Goal: Transaction & Acquisition: Purchase product/service

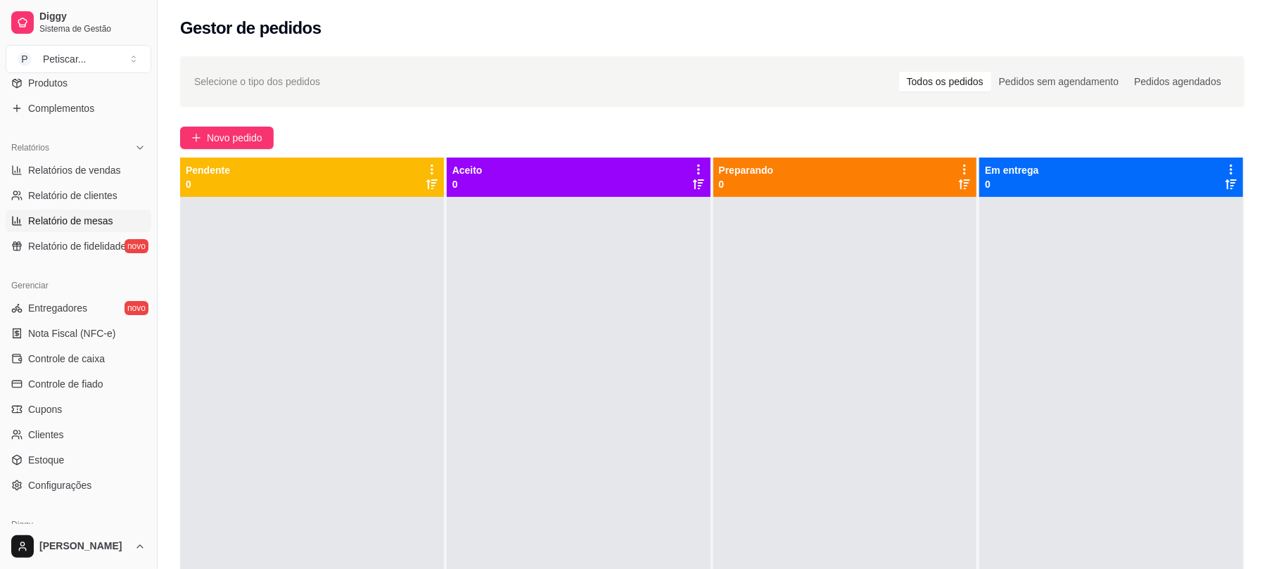
scroll to position [379, 0]
click at [73, 364] on span "Controle de caixa" at bounding box center [66, 358] width 77 height 14
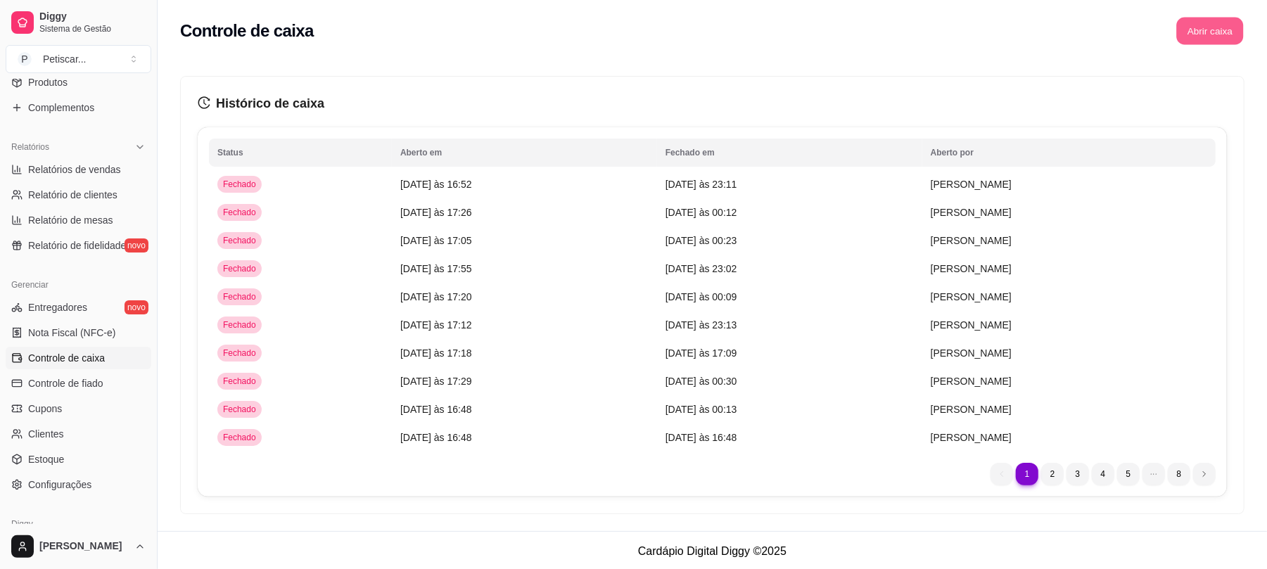
click at [1180, 30] on button "Abrir caixa" at bounding box center [1210, 31] width 67 height 27
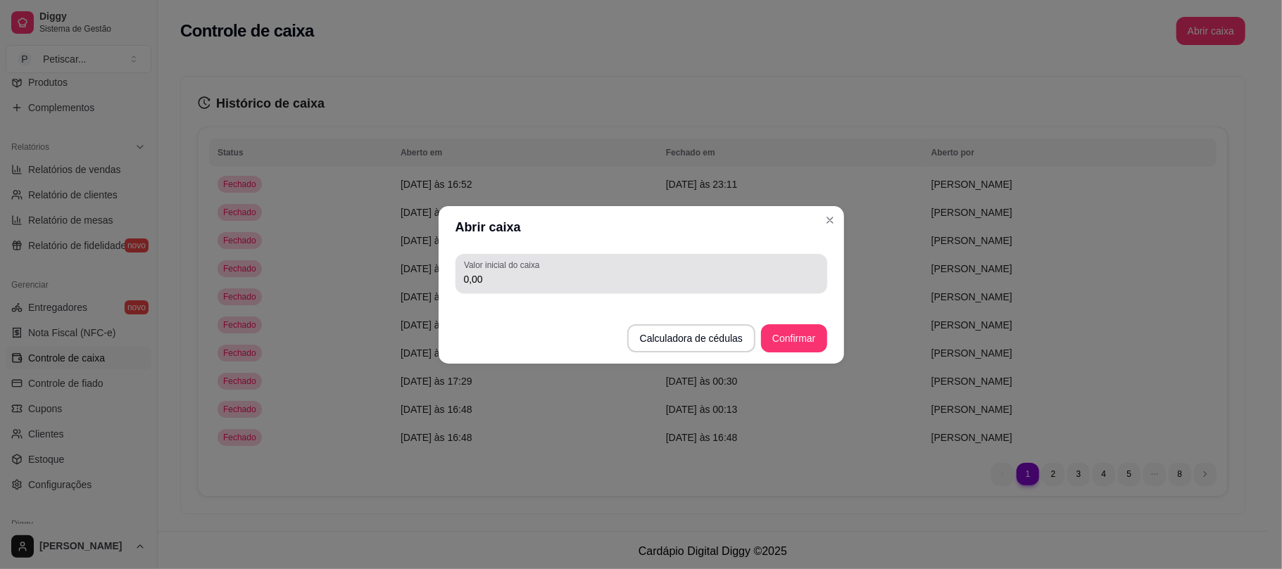
click at [777, 290] on div "Valor inicial do caixa 0,00" at bounding box center [641, 273] width 372 height 39
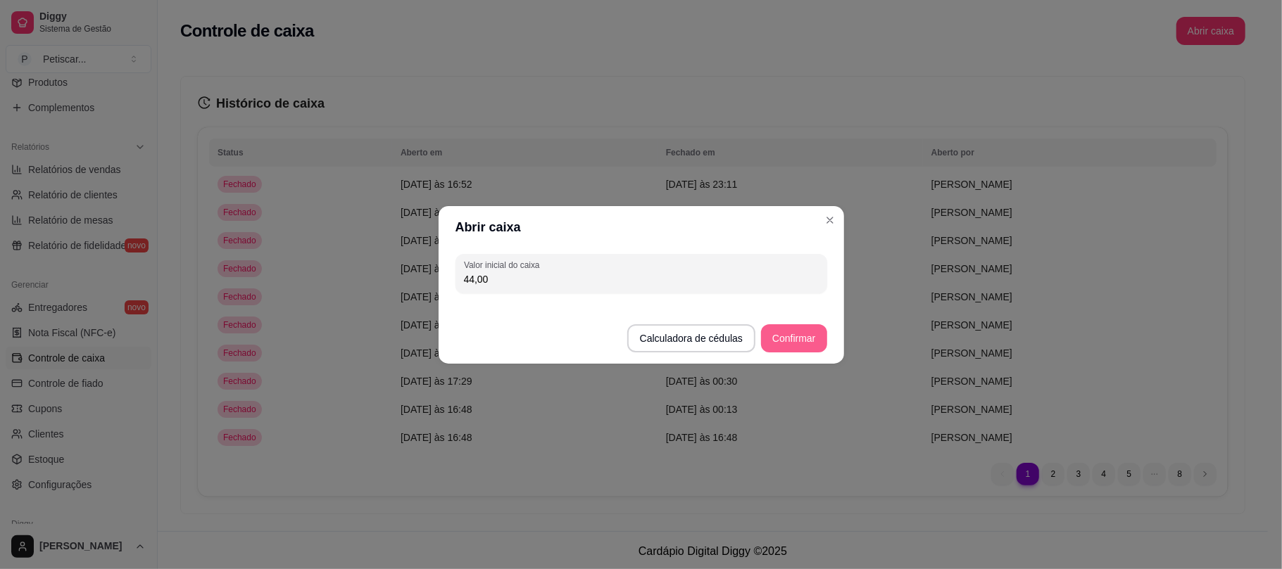
type input "44,00"
click at [795, 347] on button "Confirmar" at bounding box center [793, 337] width 64 height 27
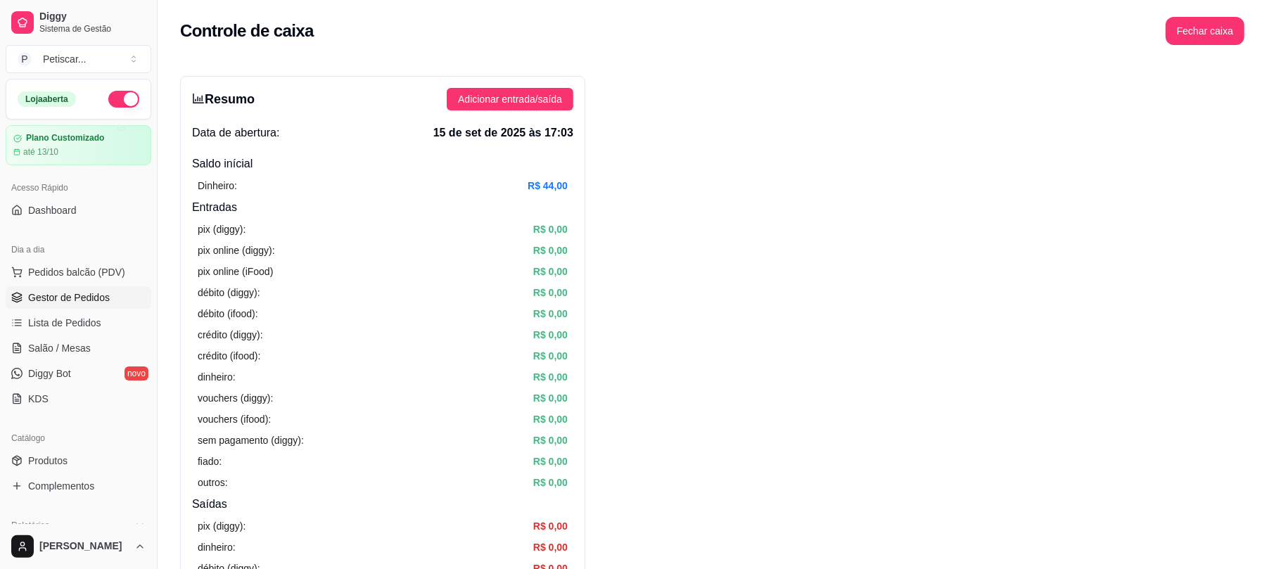
click at [80, 303] on span "Gestor de Pedidos" at bounding box center [69, 298] width 82 height 14
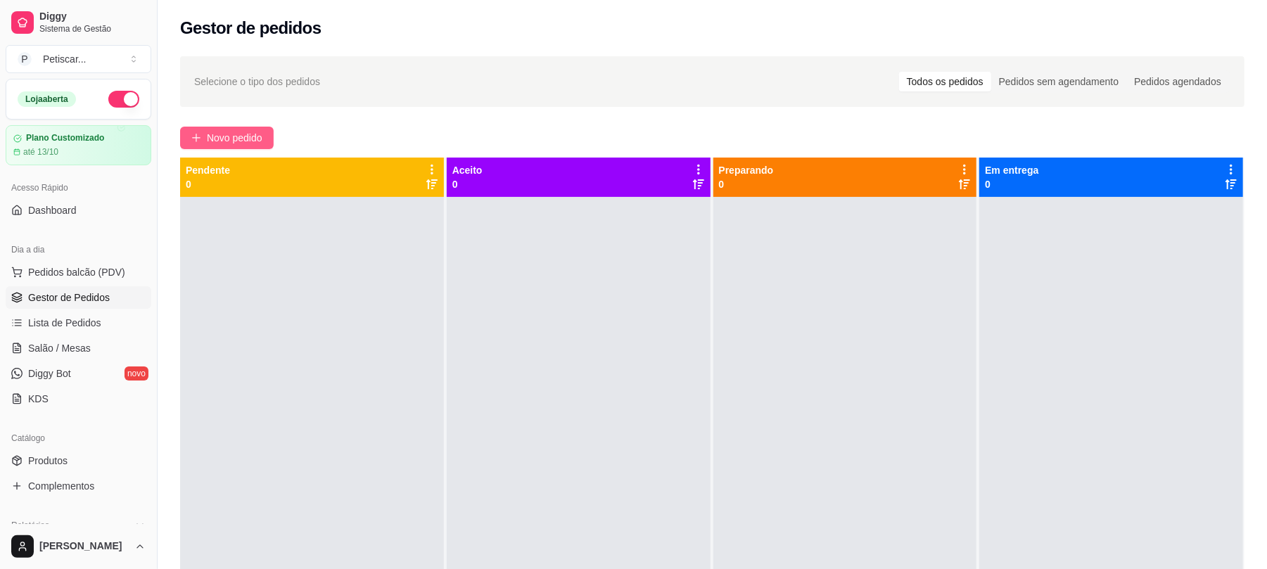
click at [218, 141] on span "Novo pedido" at bounding box center [235, 137] width 56 height 15
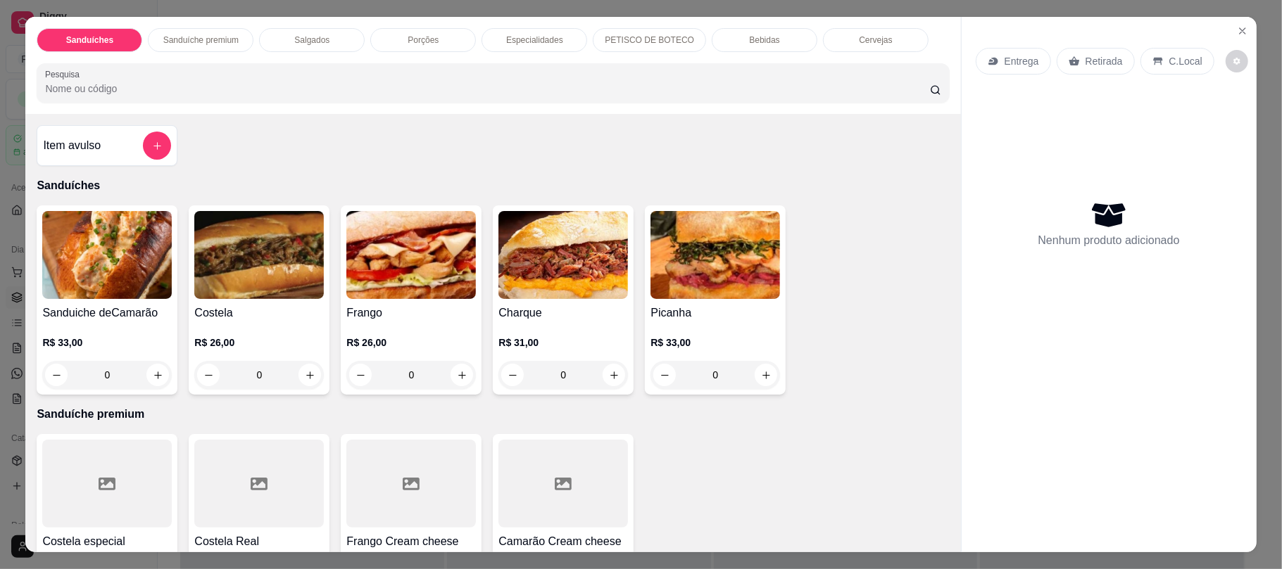
click at [304, 374] on div "0" at bounding box center [258, 375] width 129 height 28
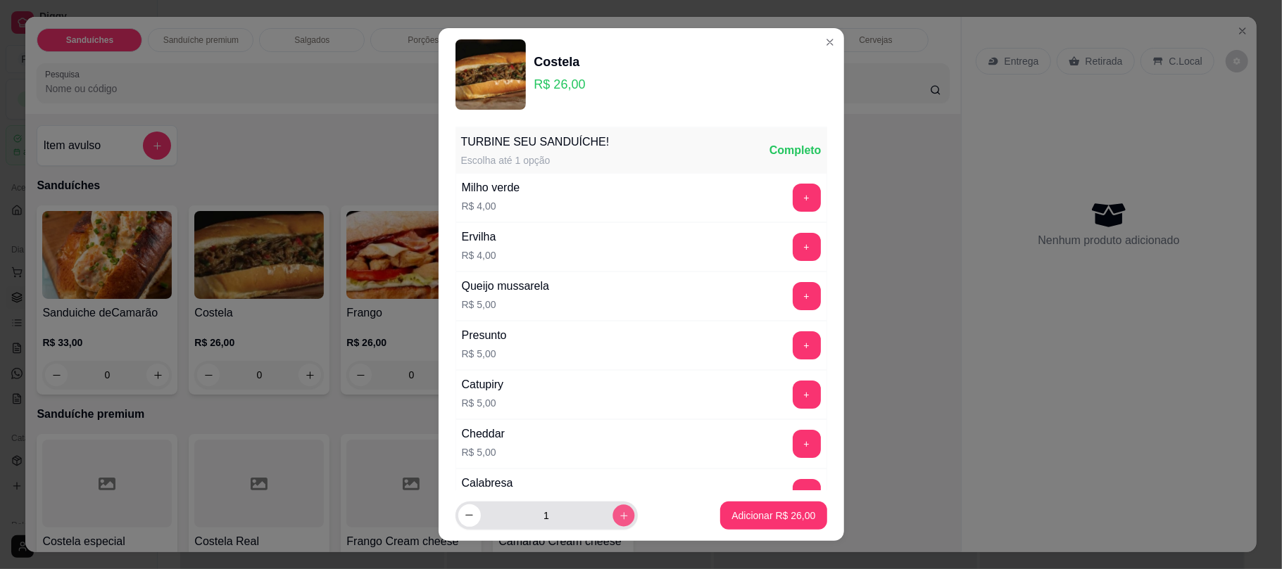
click at [618, 515] on icon "increase-product-quantity" at bounding box center [623, 515] width 11 height 11
click at [464, 521] on icon "decrease-product-quantity" at bounding box center [469, 515] width 11 height 11
type input "1"
click at [747, 505] on button "Adicionar R$ 26,00" at bounding box center [773, 515] width 103 height 27
type input "1"
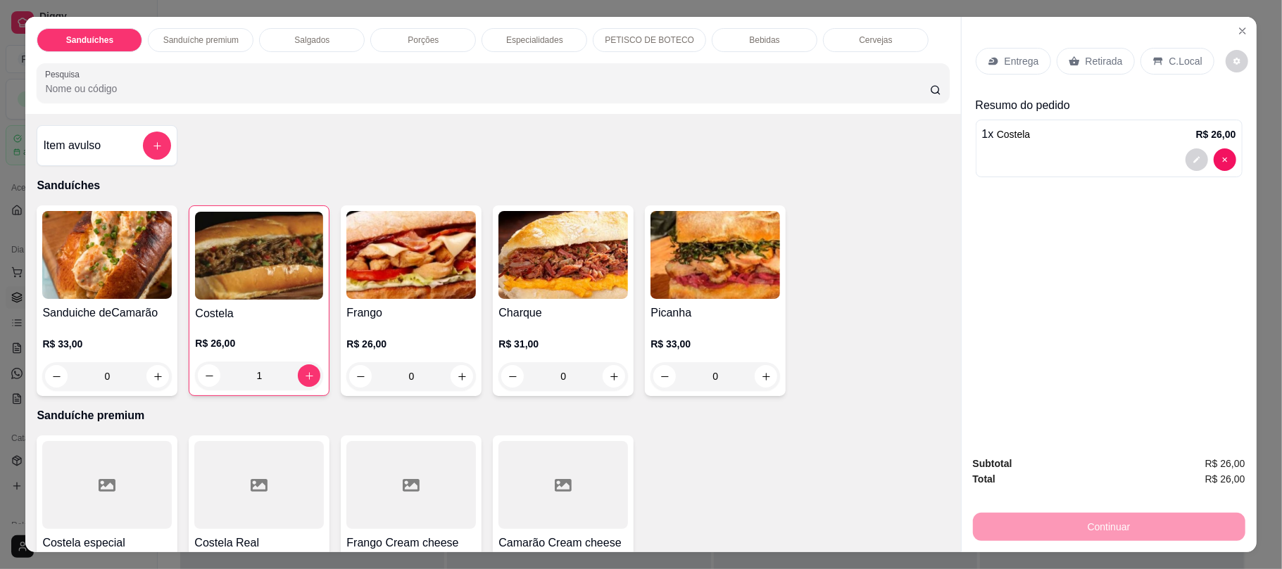
click at [1073, 59] on div "Retirada" at bounding box center [1095, 61] width 78 height 27
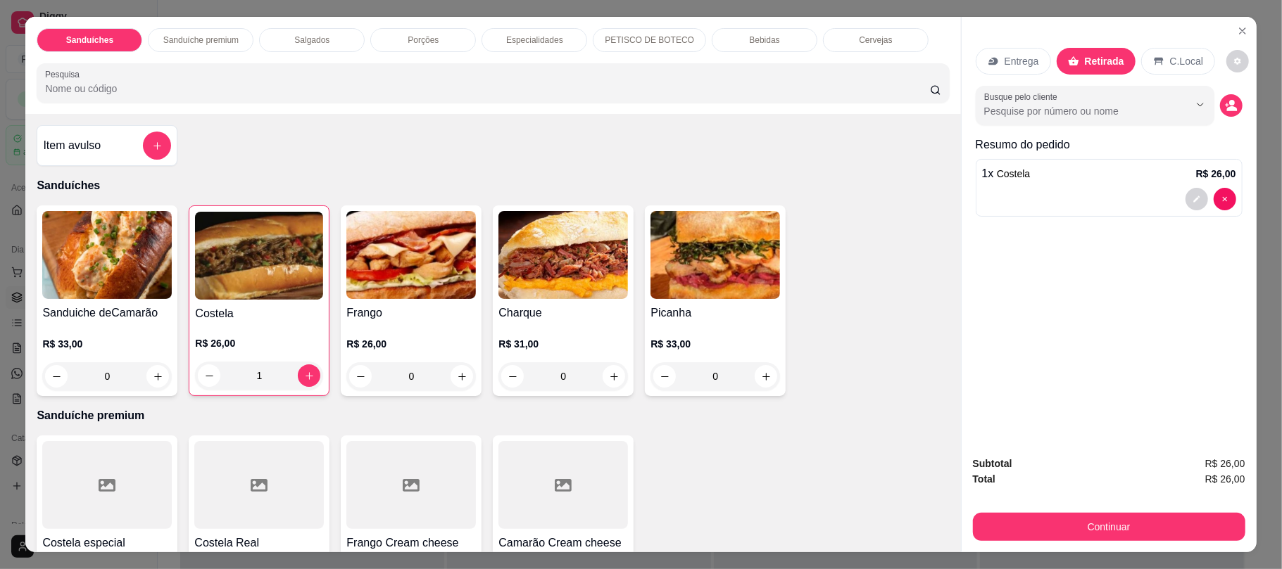
click at [1023, 545] on div "Subtotal R$ 26,00 Total R$ 26,00 Continuar" at bounding box center [1108, 499] width 295 height 108
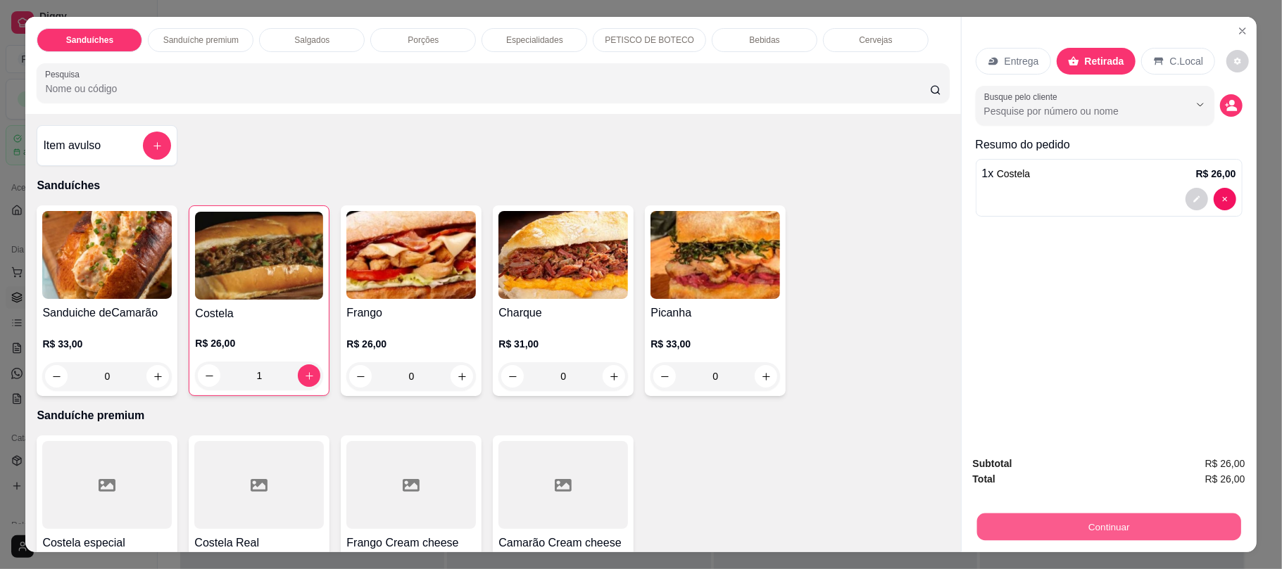
click at [1013, 527] on button "Continuar" at bounding box center [1108, 526] width 264 height 27
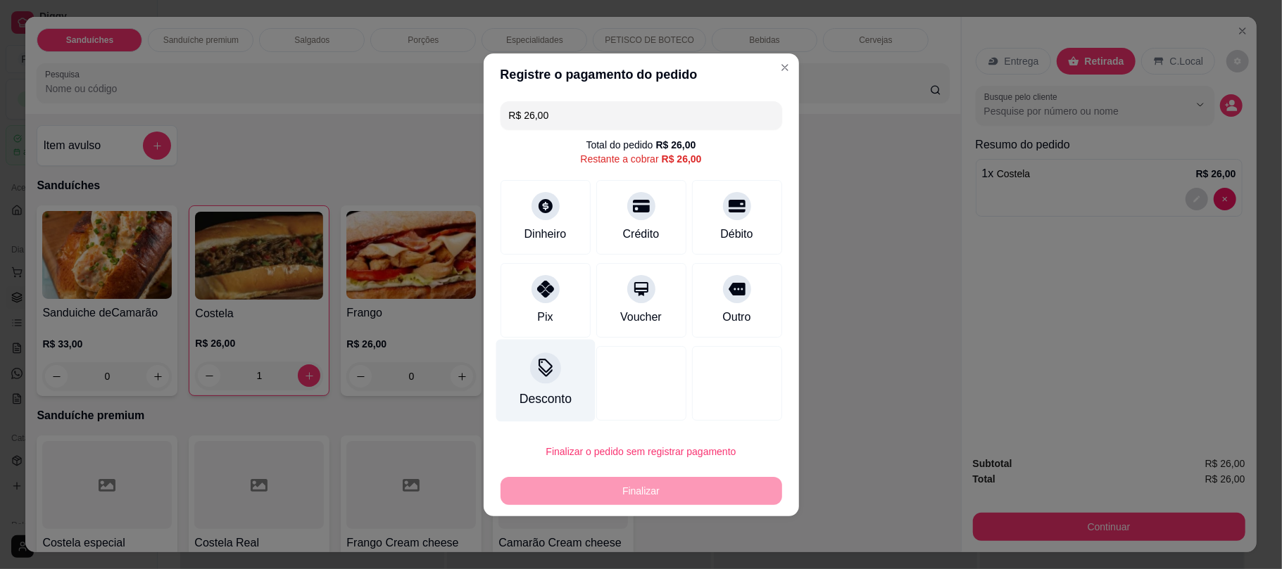
click at [549, 398] on div "Desconto" at bounding box center [545, 399] width 52 height 18
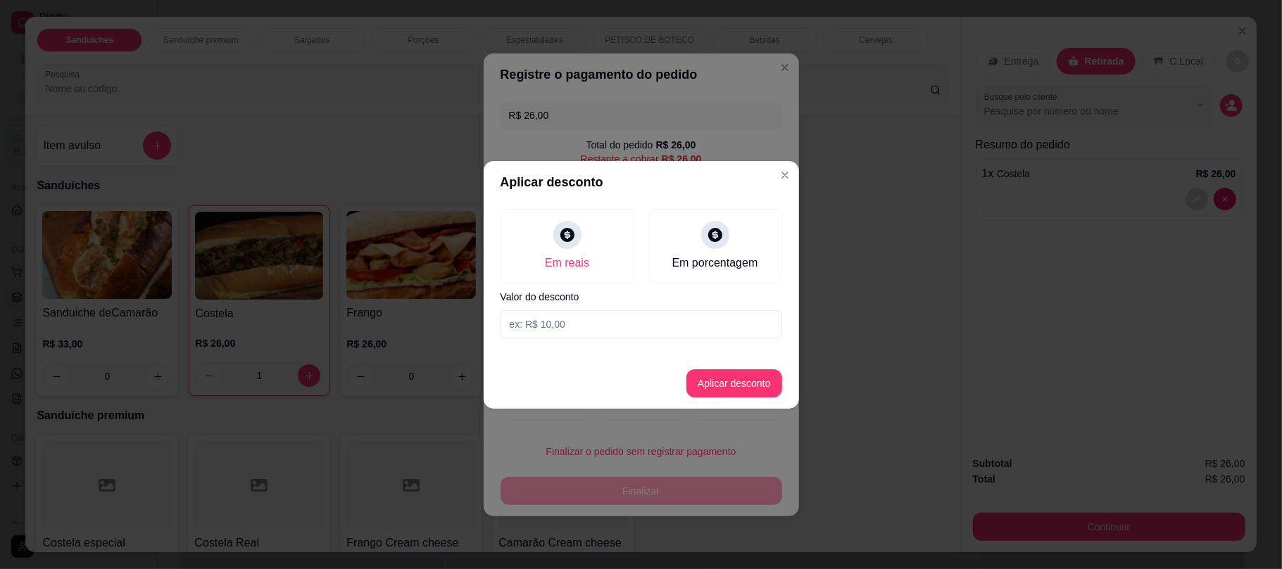
click at [574, 325] on input at bounding box center [640, 324] width 281 height 28
type input "13,00"
click at [733, 386] on button "Aplicar desconto" at bounding box center [734, 382] width 92 height 27
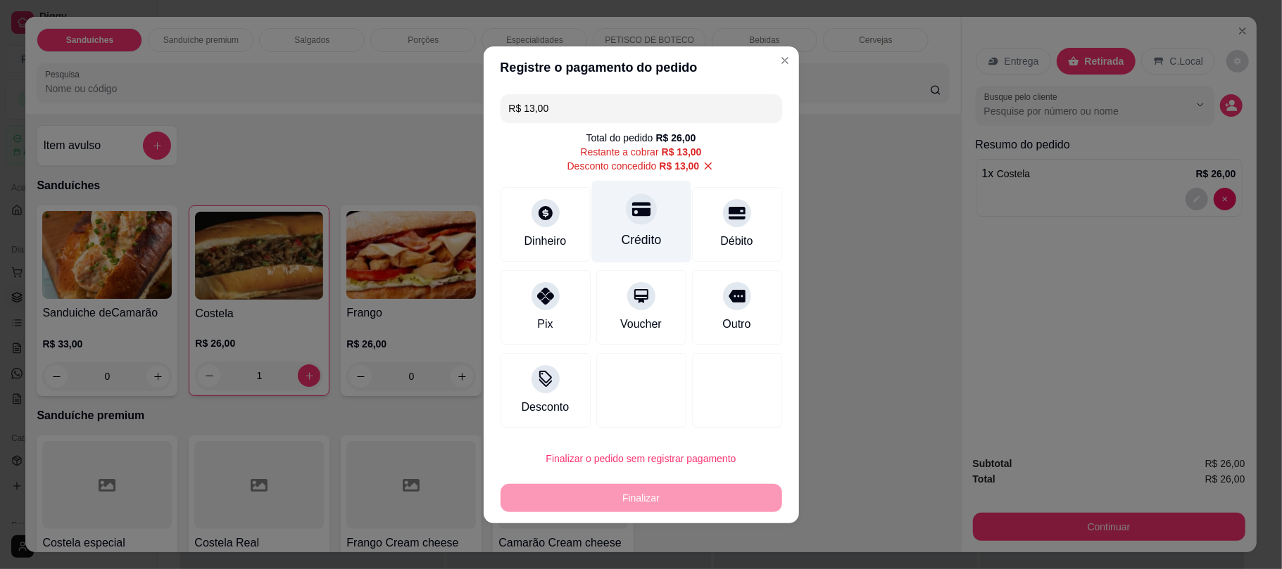
click at [614, 251] on div "Crédito" at bounding box center [640, 221] width 99 height 82
type input "R$ 0,00"
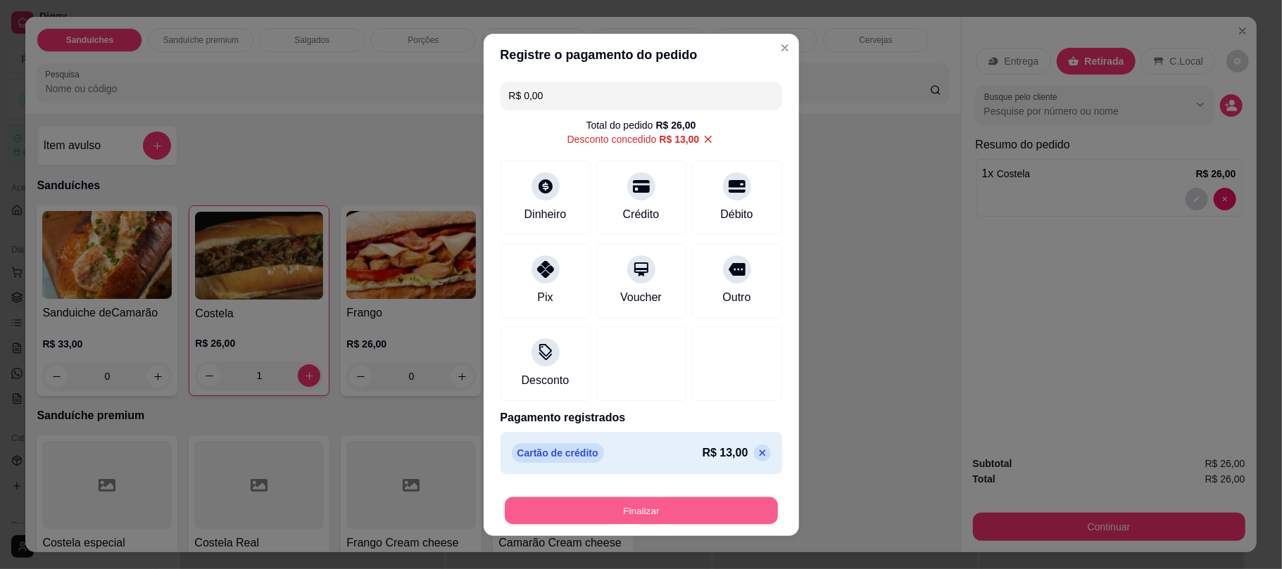
click at [603, 512] on button "Finalizar" at bounding box center [641, 510] width 273 height 27
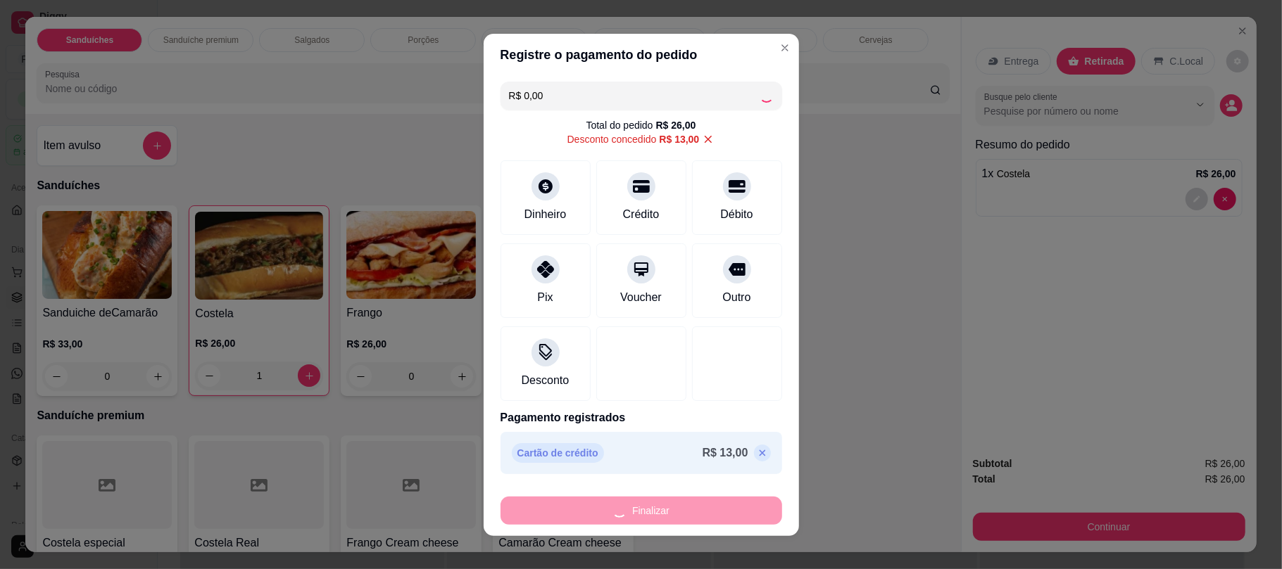
type input "0"
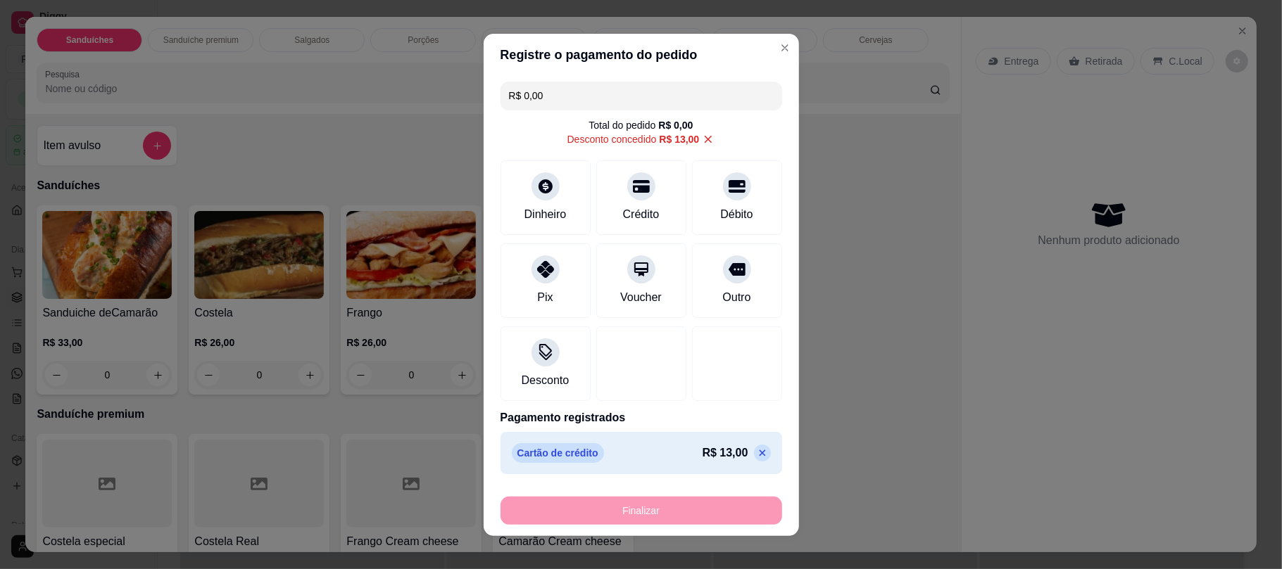
type input "-R$ 26,00"
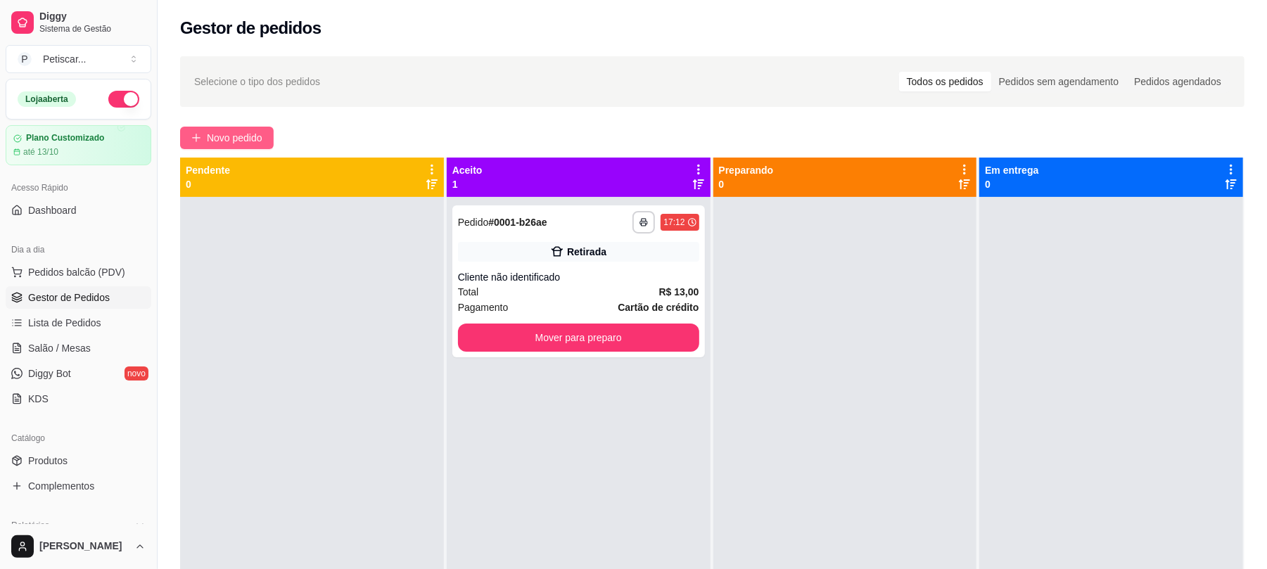
click at [239, 135] on span "Novo pedido" at bounding box center [235, 137] width 56 height 15
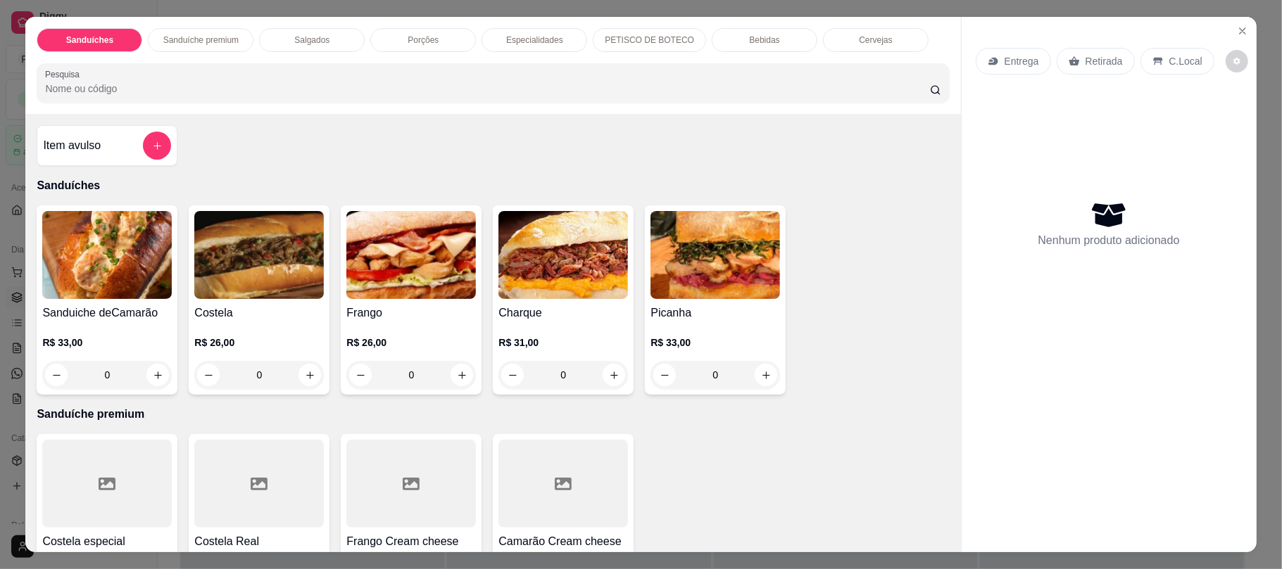
click at [300, 374] on div "0" at bounding box center [258, 375] width 129 height 28
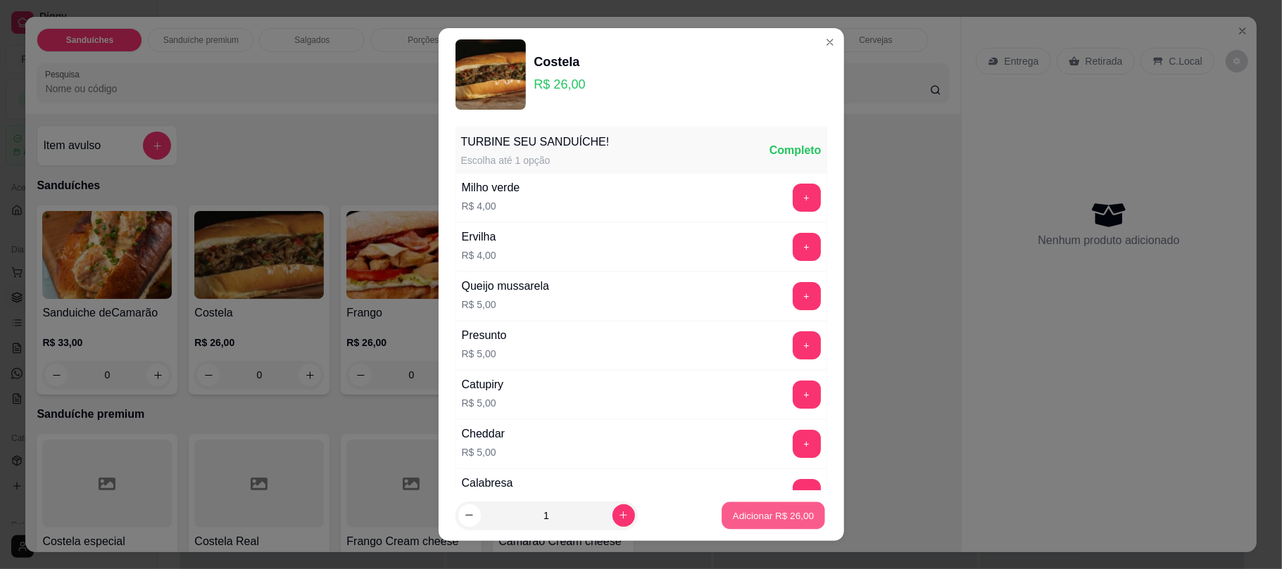
click at [745, 510] on p "Adicionar R$ 26,00" at bounding box center [774, 515] width 82 height 13
type input "1"
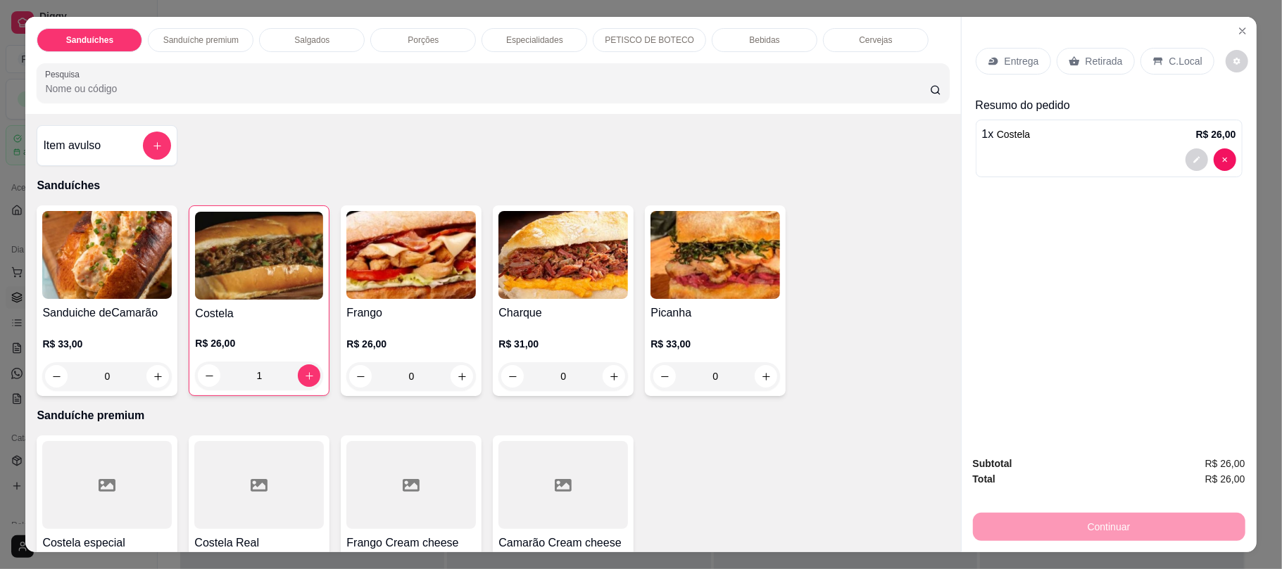
click at [151, 374] on div "0" at bounding box center [106, 376] width 129 height 28
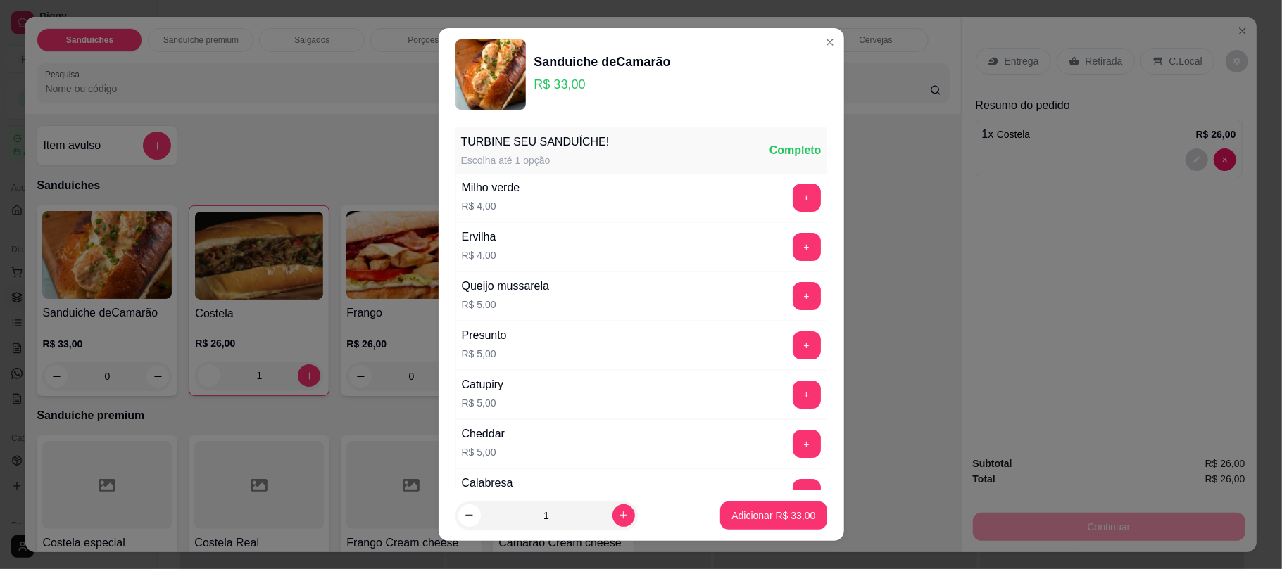
scroll to position [186, 0]
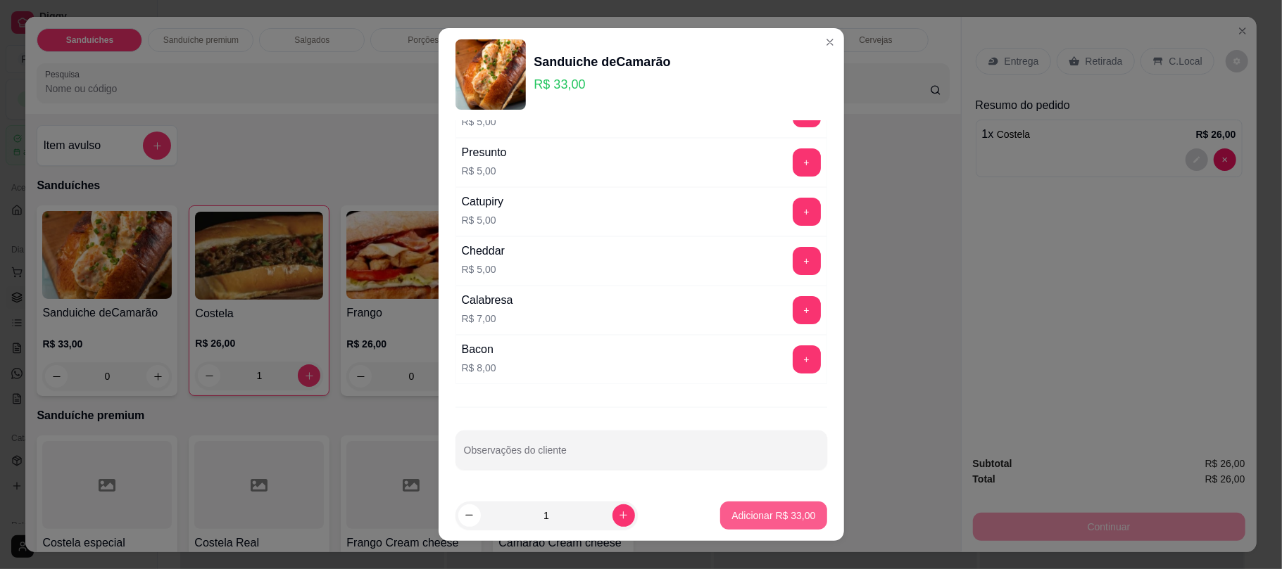
click at [780, 516] on p "Adicionar R$ 33,00" at bounding box center [773, 516] width 84 height 14
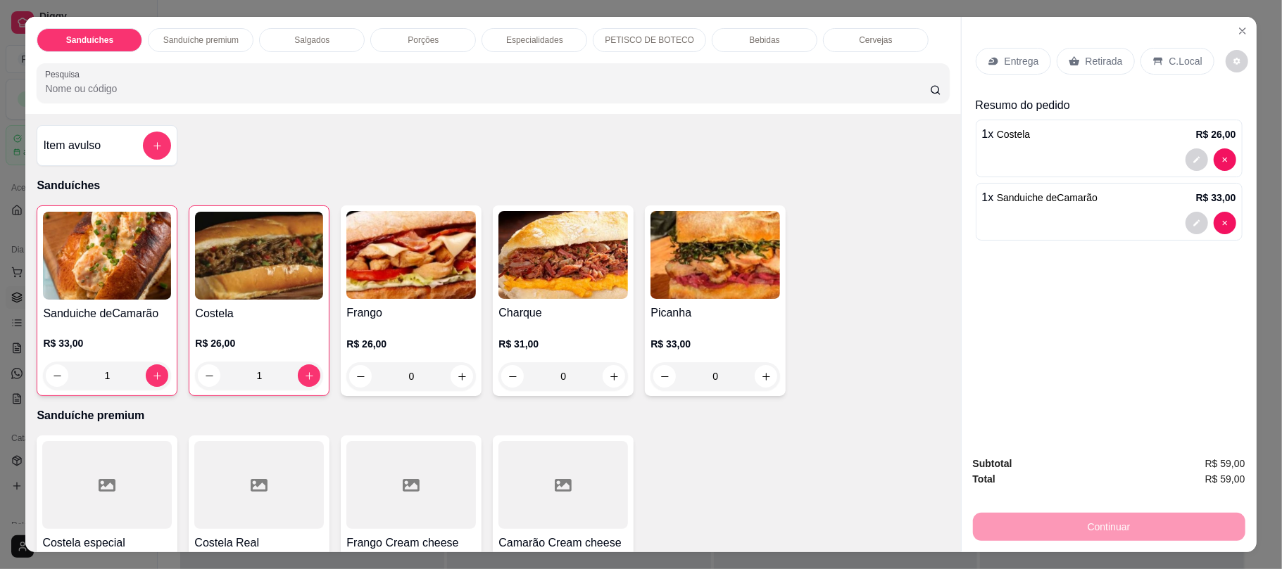
type input "1"
click at [1192, 158] on icon "decrease-product-quantity" at bounding box center [1196, 160] width 8 height 8
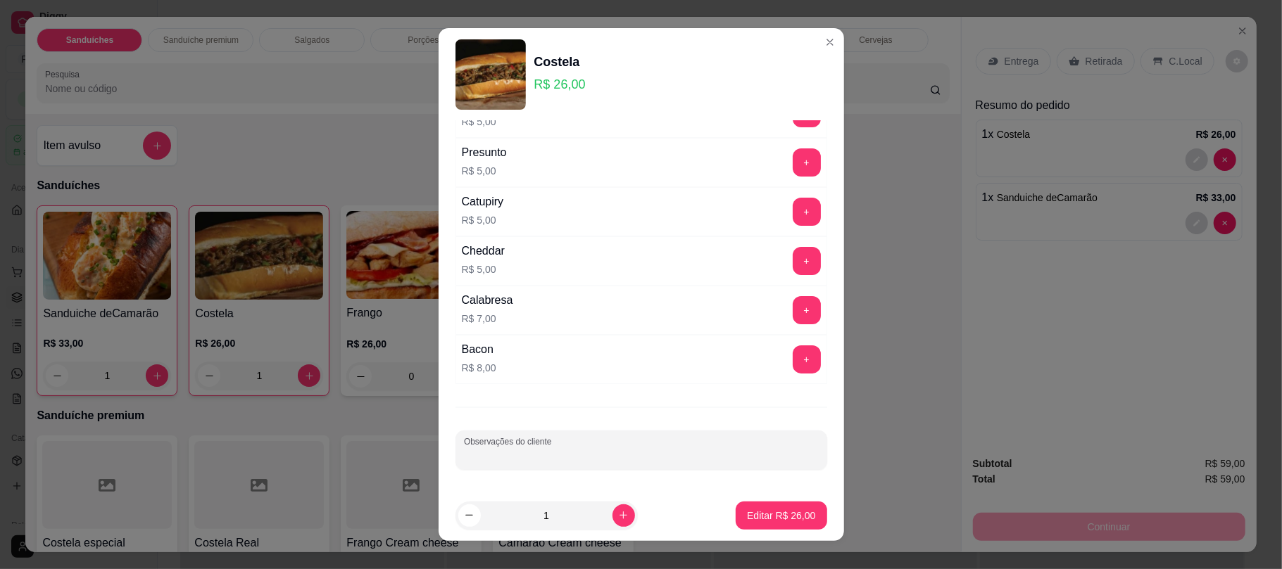
click at [611, 462] on input "Observações do cliente" at bounding box center [641, 456] width 355 height 14
type input "w"
type input "sem salada"
click at [750, 513] on p "Editar R$ 26,00" at bounding box center [781, 516] width 68 height 14
type input "0"
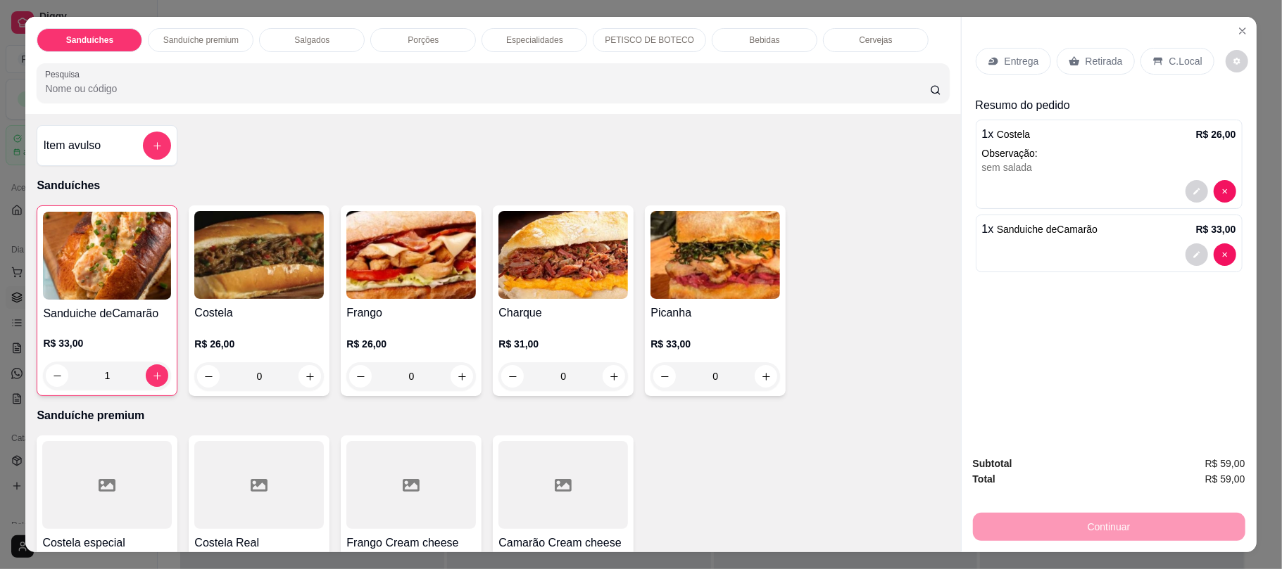
click at [1075, 51] on div "Retirada" at bounding box center [1095, 61] width 78 height 27
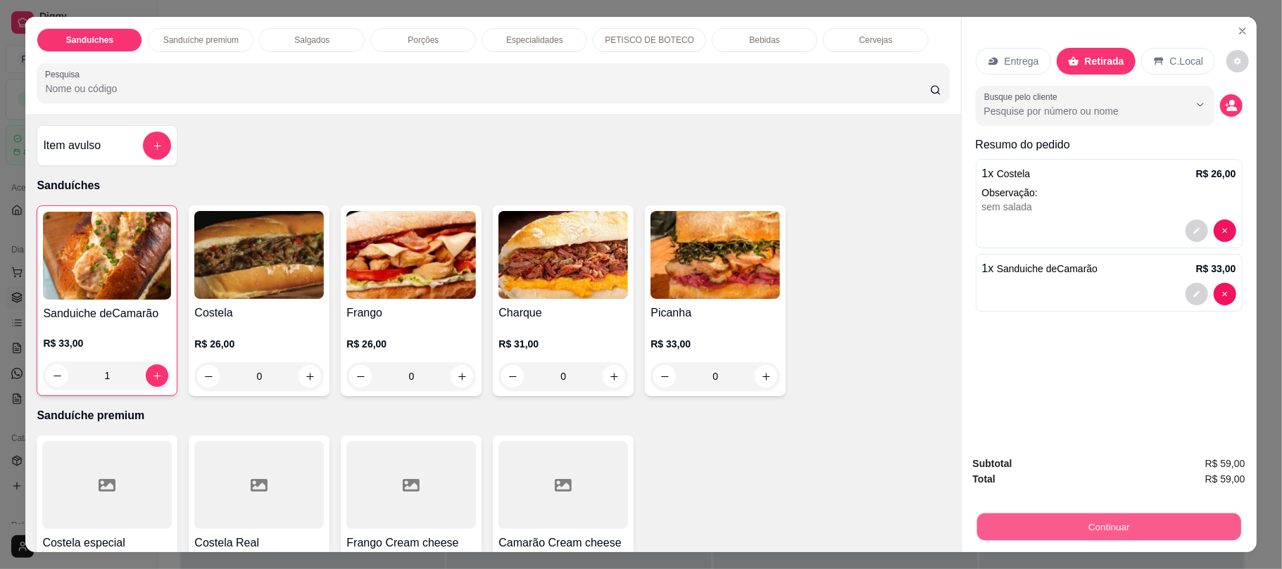
click at [1022, 515] on button "Continuar" at bounding box center [1108, 526] width 264 height 27
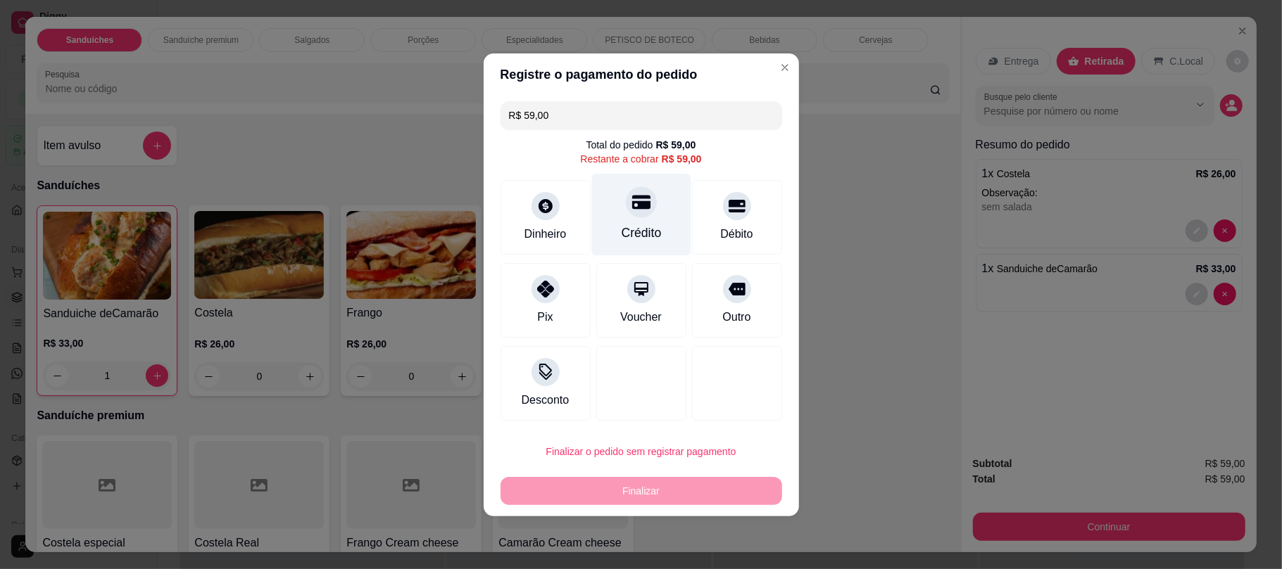
click at [656, 201] on div "Crédito" at bounding box center [640, 214] width 99 height 82
type input "R$ 0,00"
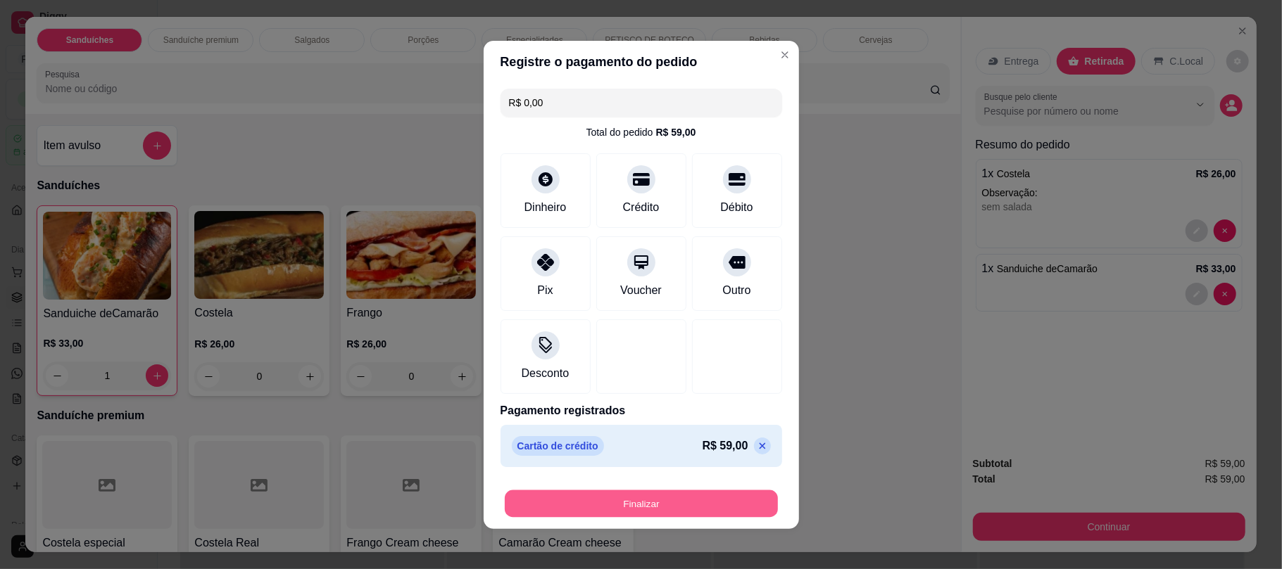
click at [662, 507] on button "Finalizar" at bounding box center [641, 503] width 273 height 27
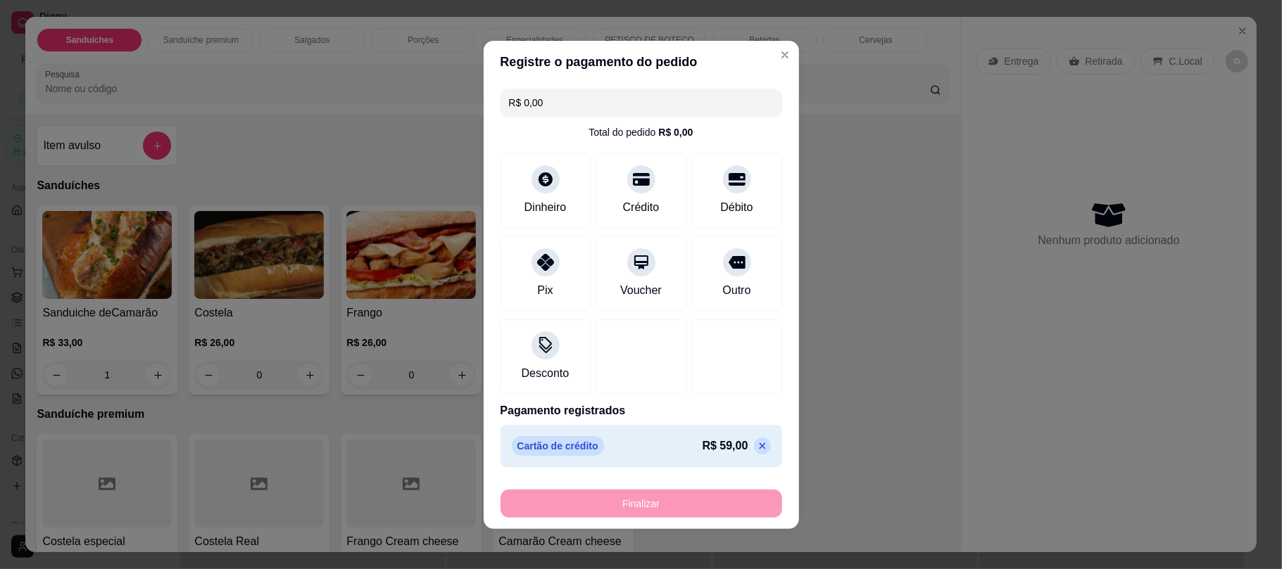
type input "0"
type input "-R$ 59,00"
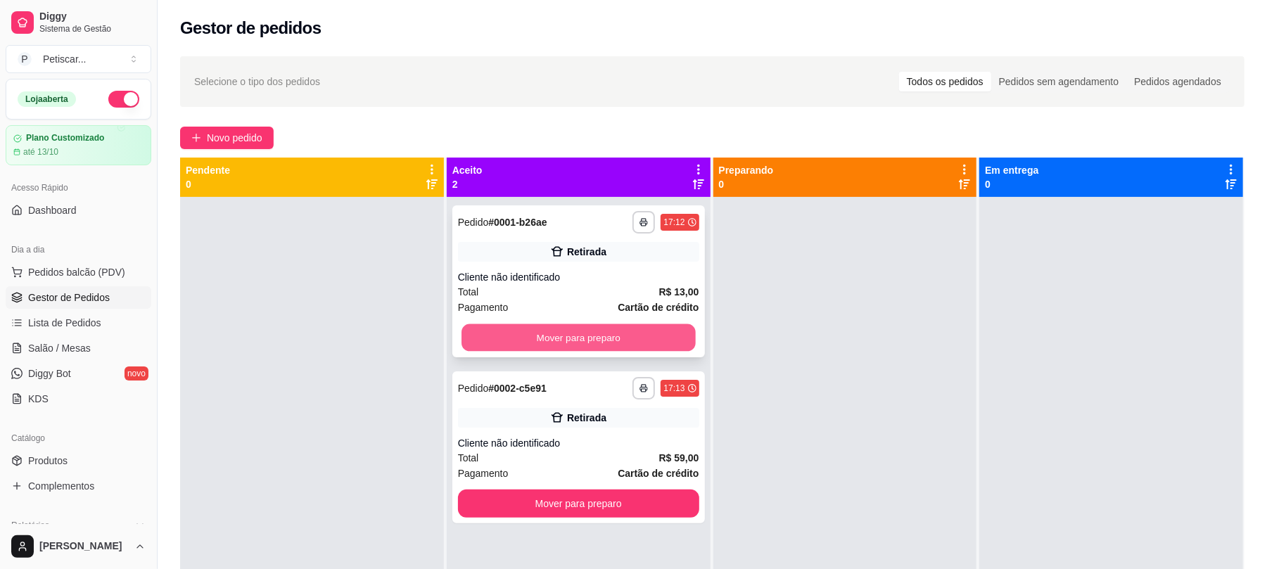
click at [659, 325] on button "Mover para preparo" at bounding box center [579, 337] width 234 height 27
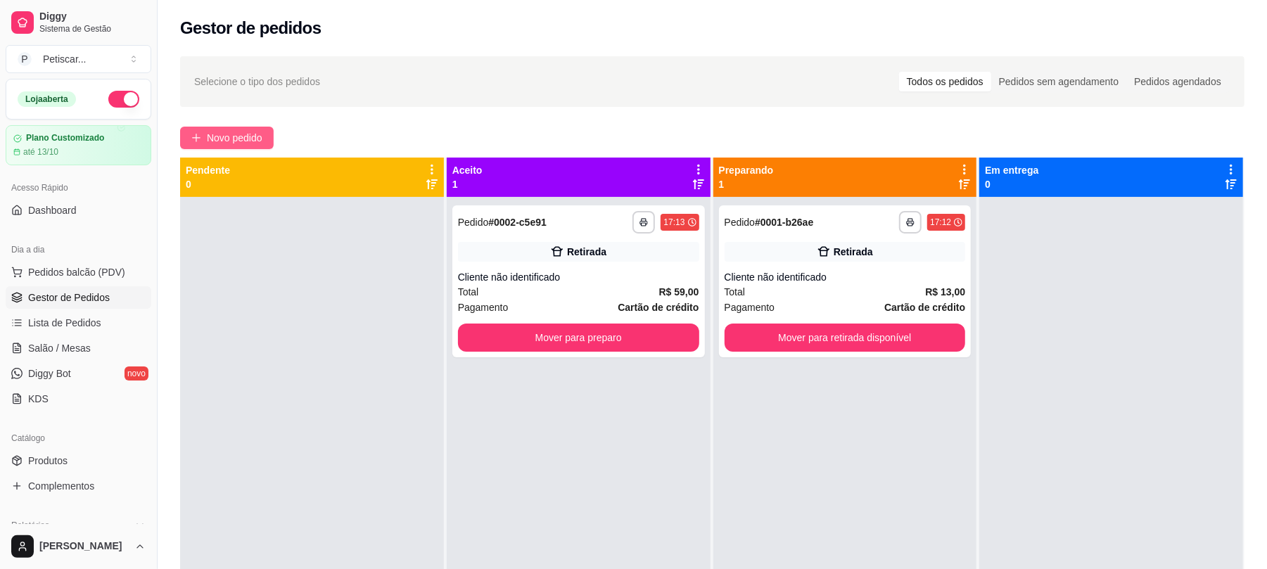
click at [251, 134] on span "Novo pedido" at bounding box center [235, 137] width 56 height 15
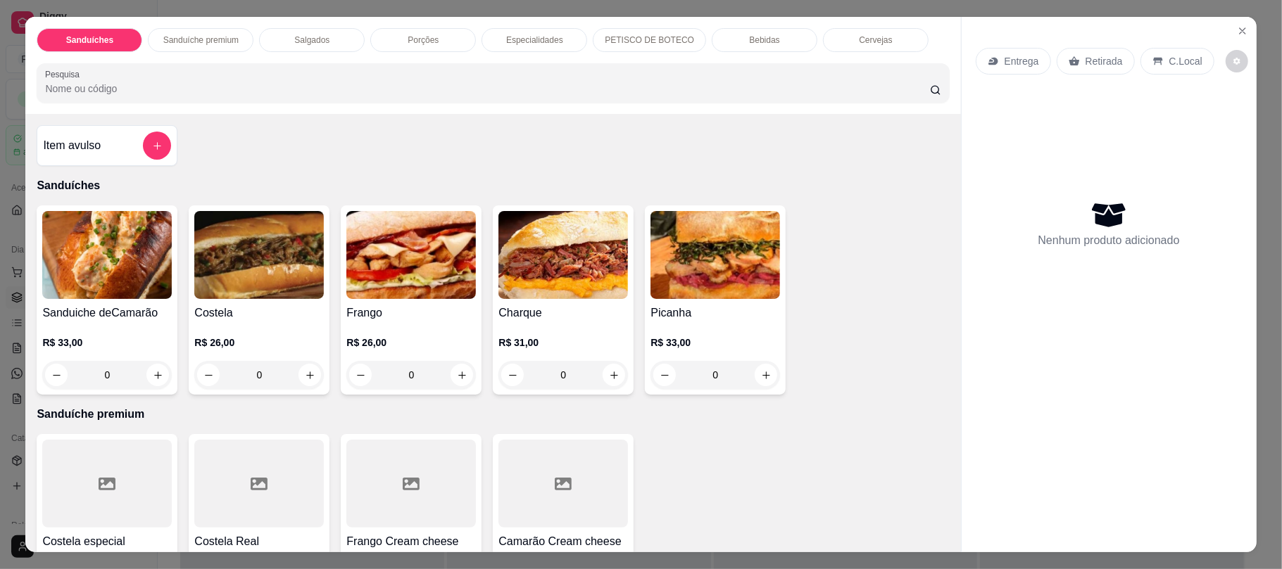
click at [778, 28] on div "Bebidas" at bounding box center [764, 40] width 106 height 24
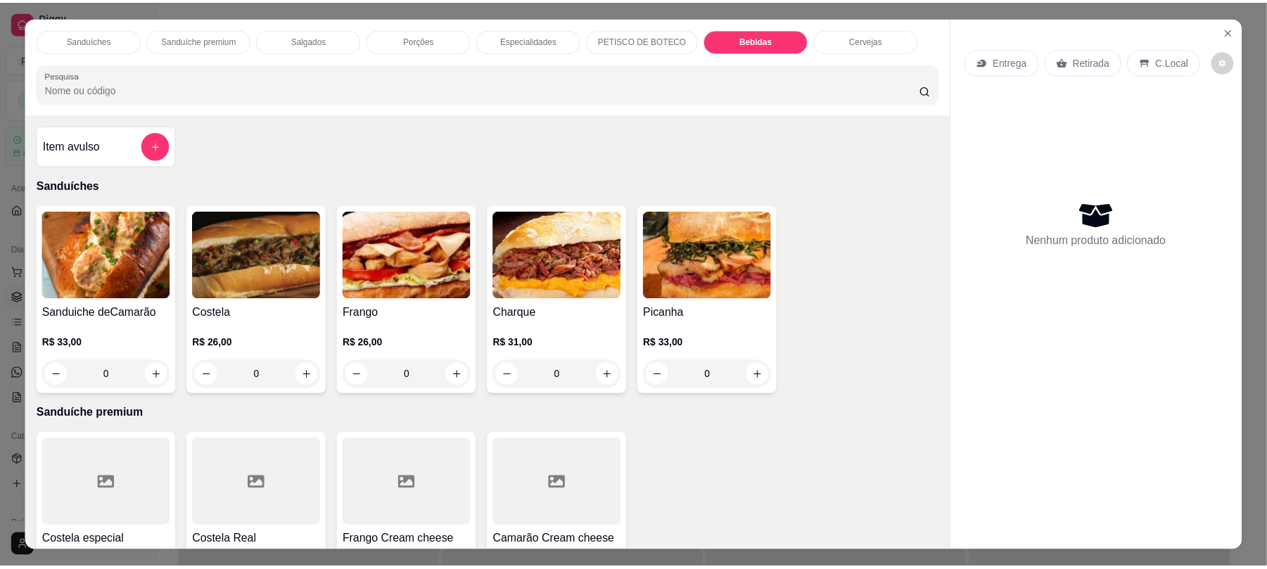
scroll to position [28, 0]
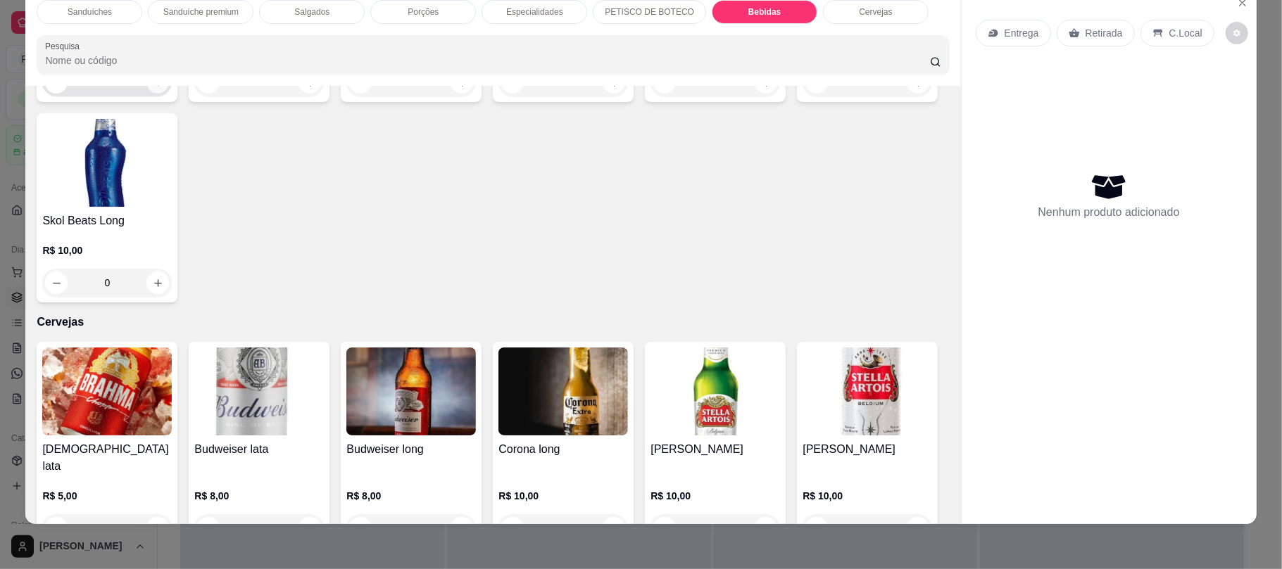
click at [153, 88] on icon "increase-product-quantity" at bounding box center [158, 82] width 11 height 11
type input "1"
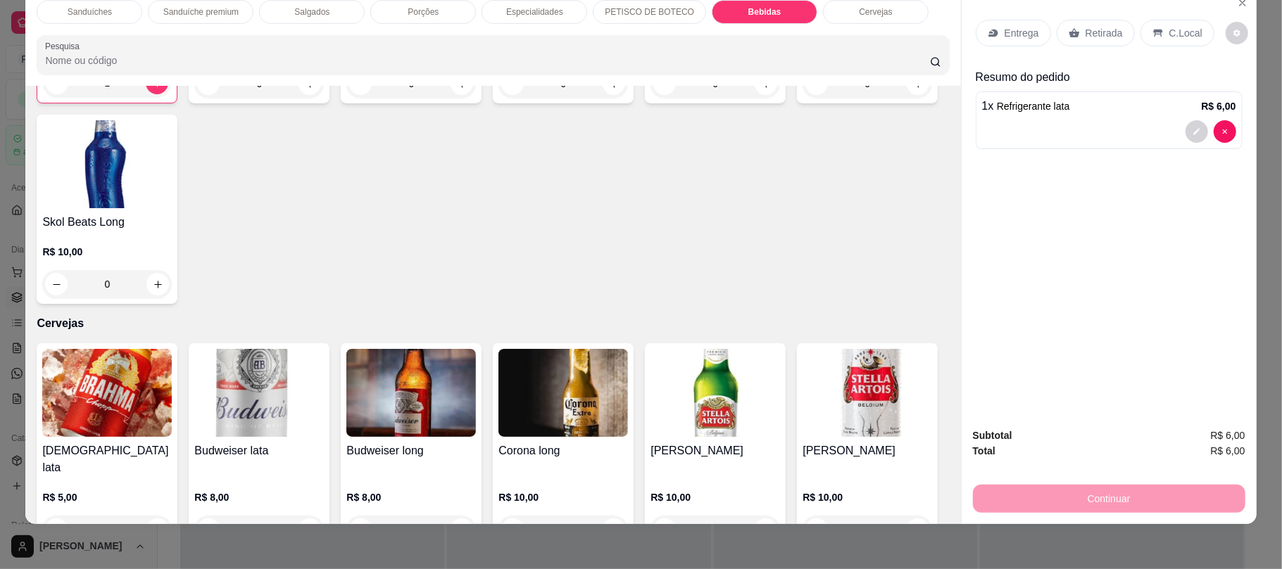
click at [1068, 24] on div "Retirada" at bounding box center [1095, 33] width 78 height 27
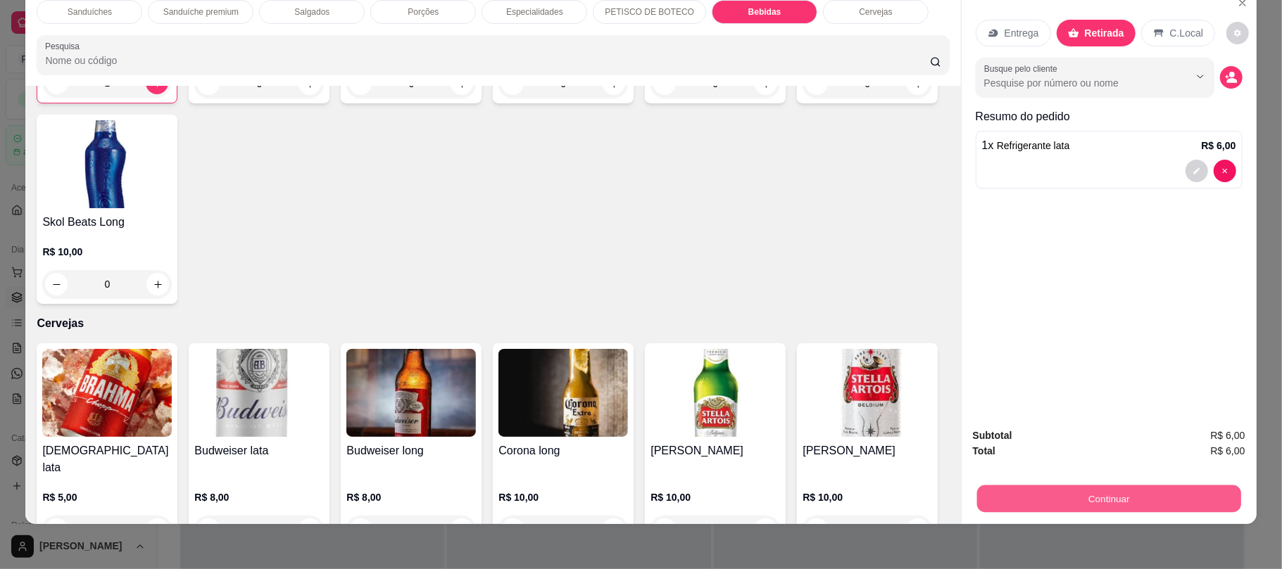
click at [1000, 497] on button "Continuar" at bounding box center [1108, 498] width 264 height 27
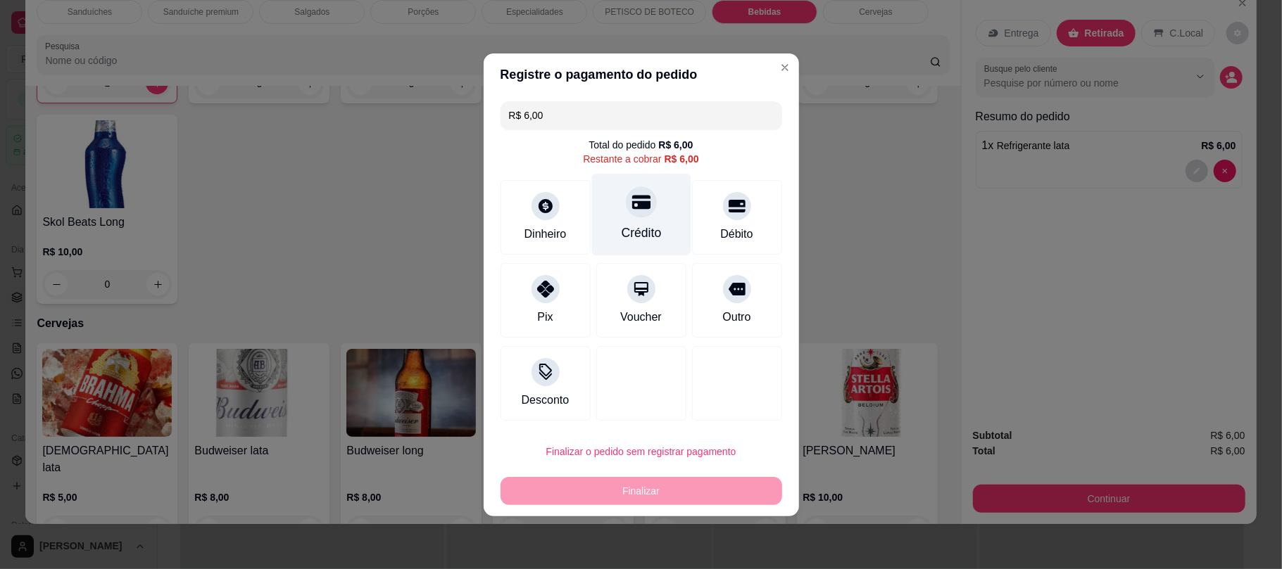
click at [628, 214] on div at bounding box center [641, 201] width 31 height 31
type input "R$ 0,00"
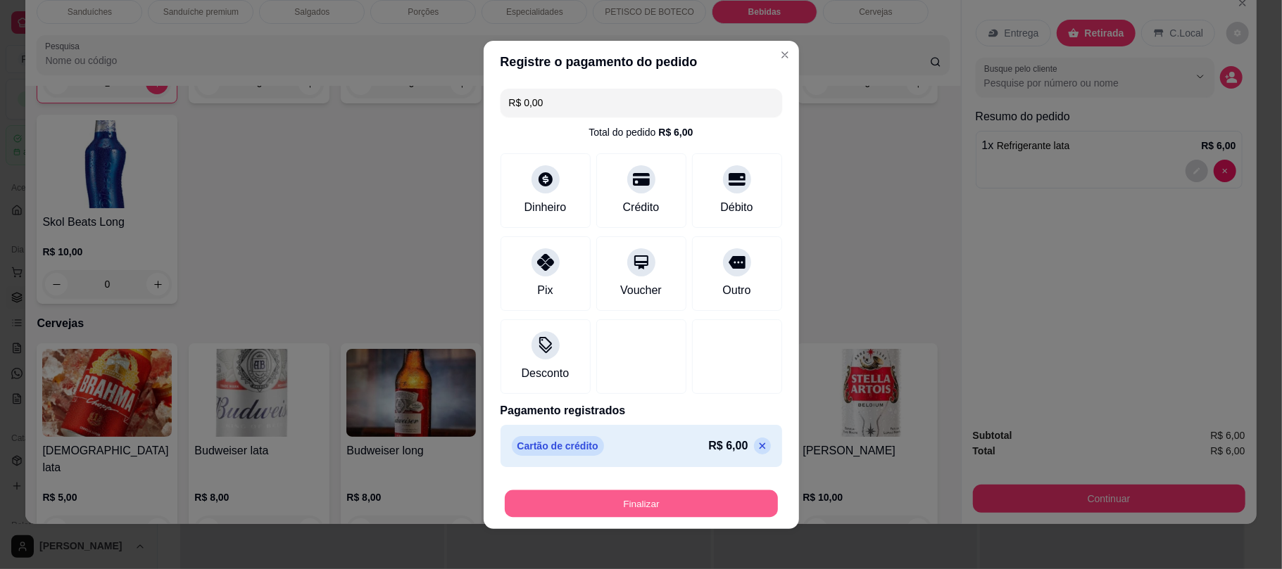
click at [615, 507] on button "Finalizar" at bounding box center [641, 503] width 273 height 27
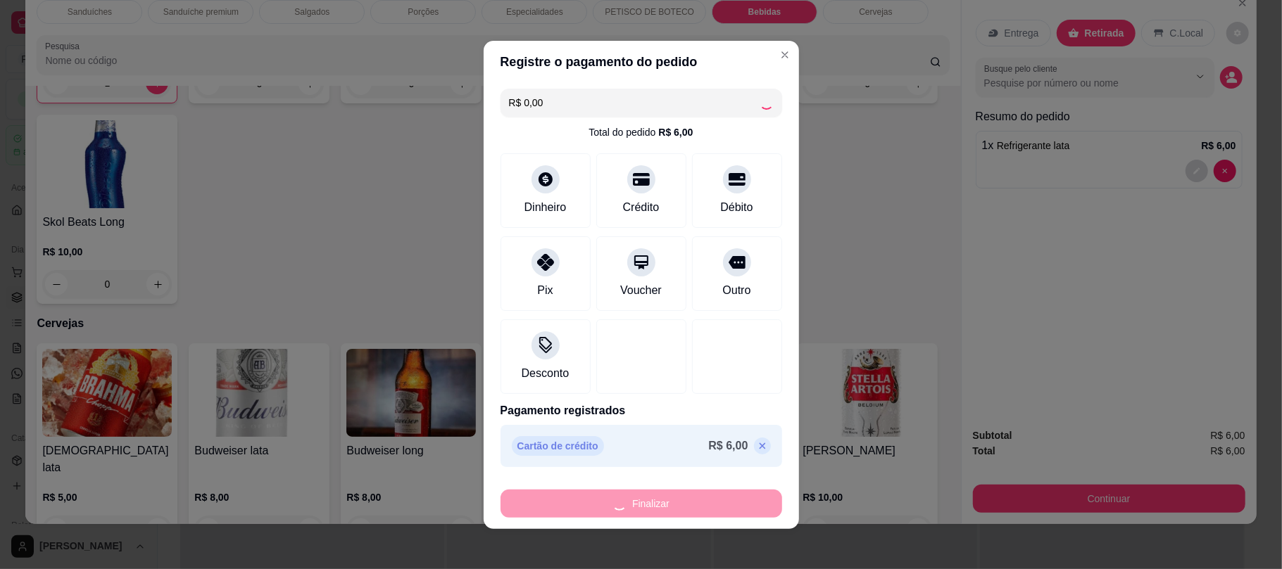
type input "0"
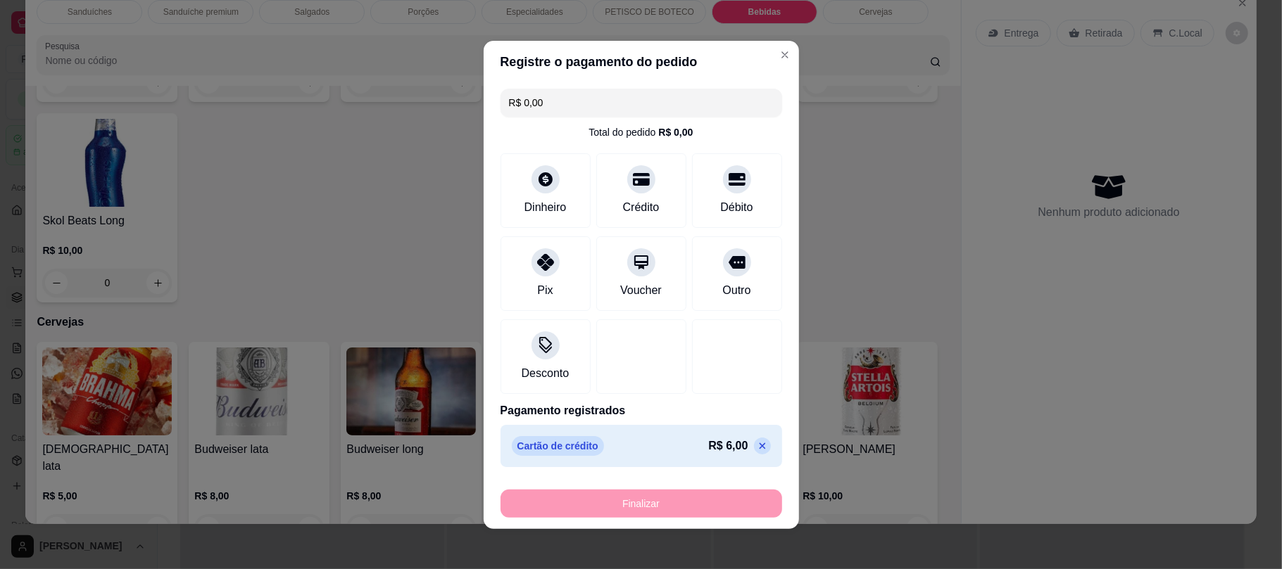
type input "-R$ 6,00"
